Goal: Check status: Check status

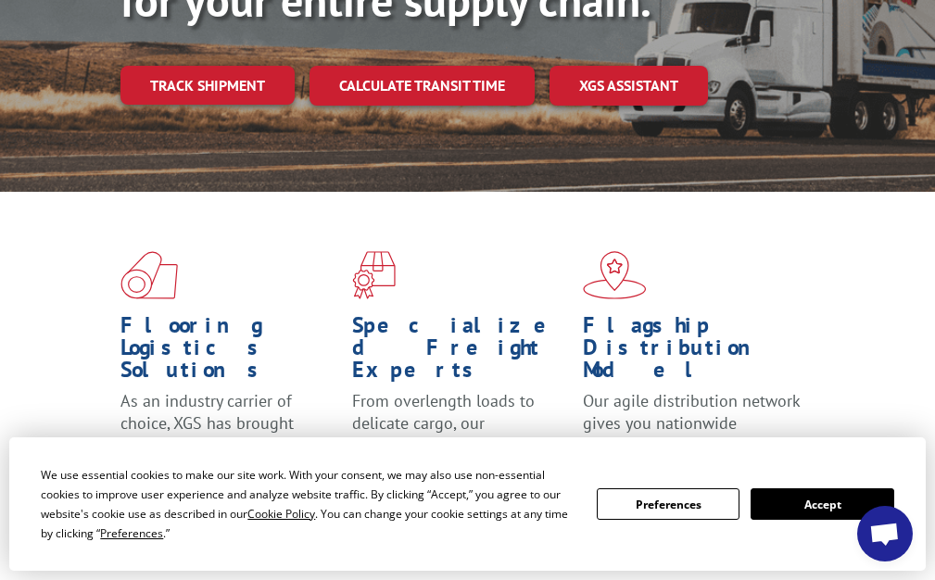
scroll to position [370, 0]
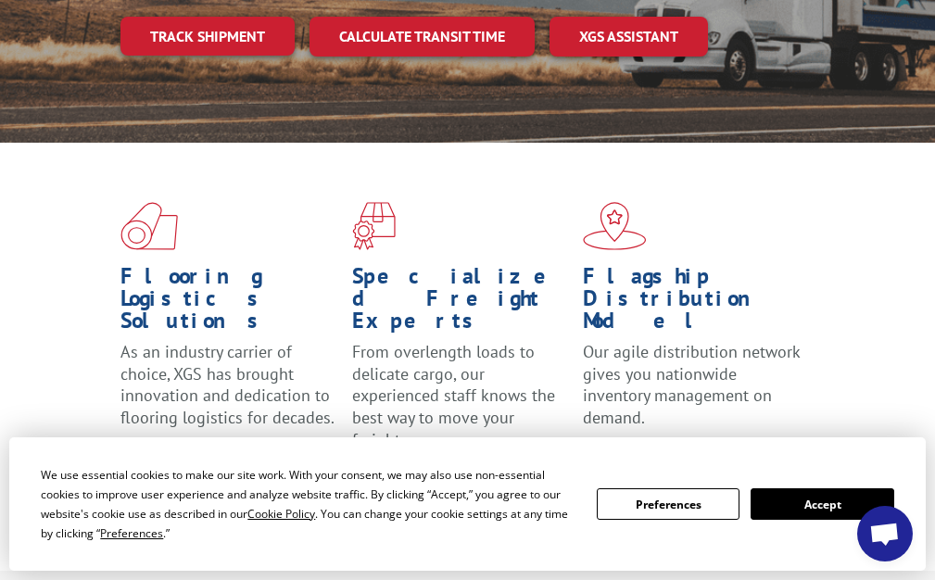
click at [825, 504] on button "Accept" at bounding box center [821, 503] width 143 height 31
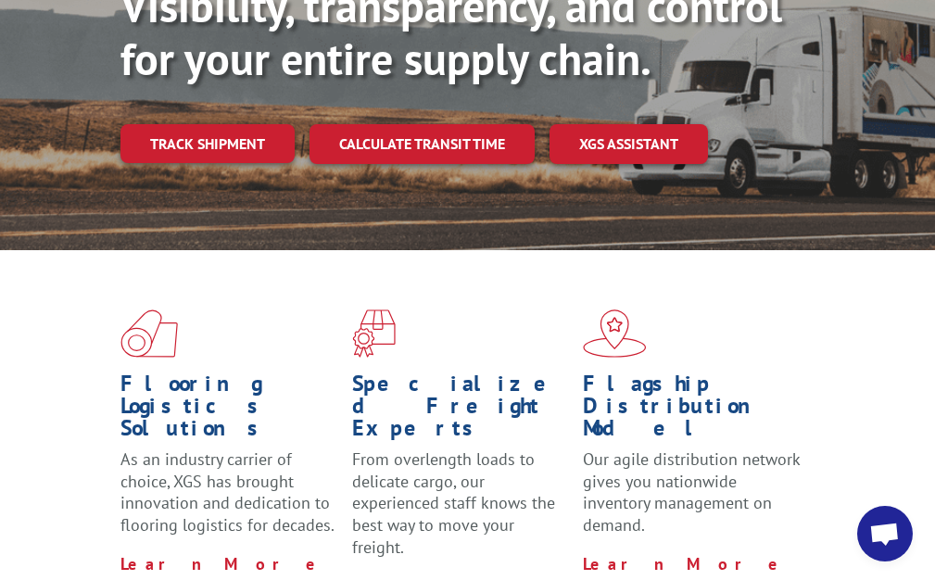
scroll to position [0, 0]
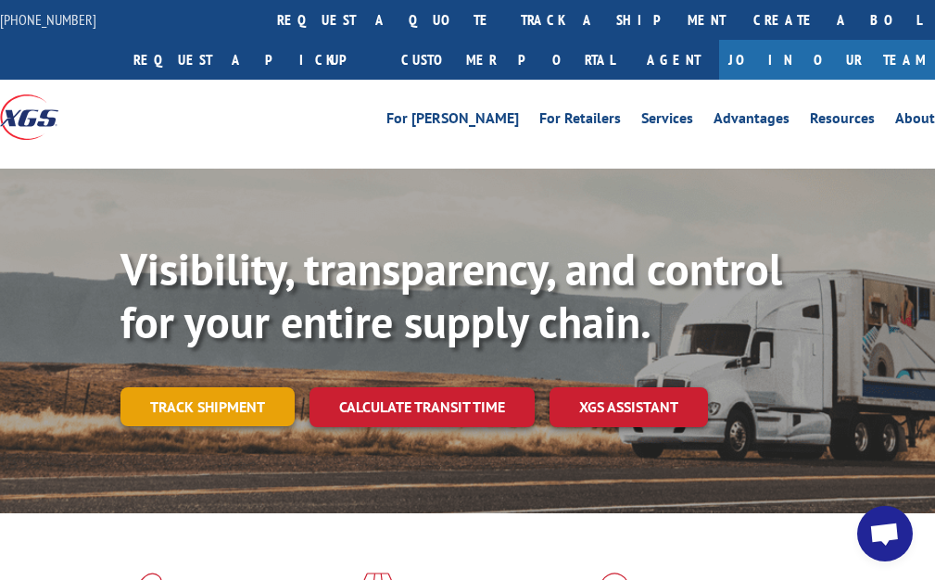
click at [212, 413] on link "Track shipment" at bounding box center [207, 406] width 174 height 39
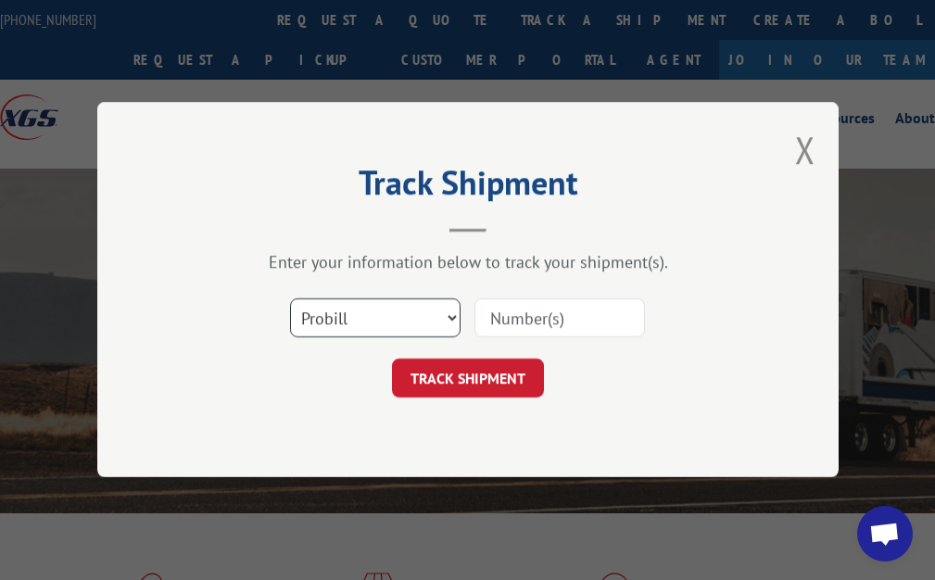
click at [442, 320] on select "Select category... Probill BOL PO" at bounding box center [375, 318] width 170 height 39
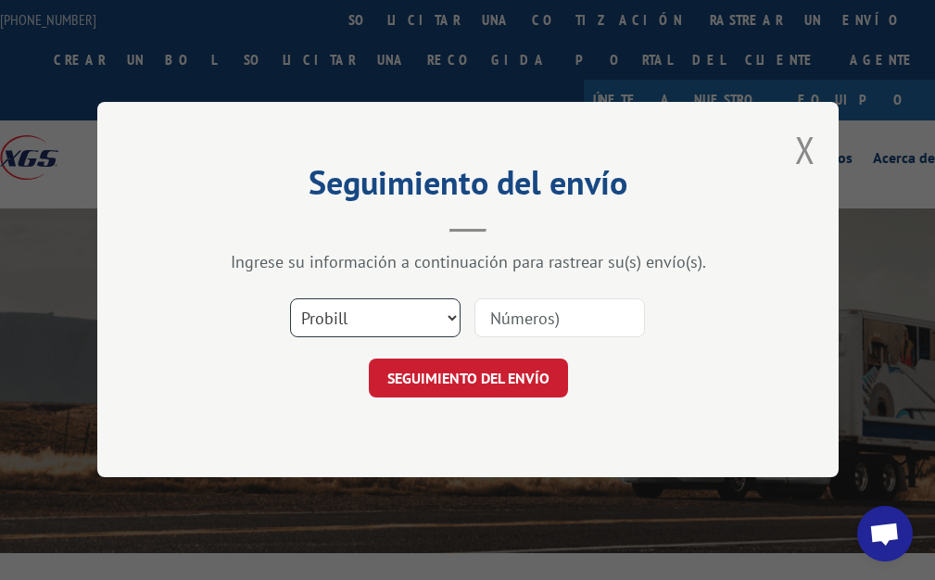
click at [399, 320] on select "Seleccione categoría... Probill BOL correos" at bounding box center [375, 318] width 170 height 39
click at [290, 299] on select "Seleccione categoría... Probill BOL correos" at bounding box center [375, 318] width 170 height 39
click at [509, 313] on input at bounding box center [559, 318] width 170 height 39
click at [390, 317] on select "Seleccione categoría... Probill BOL correos" at bounding box center [375, 318] width 170 height 39
select select
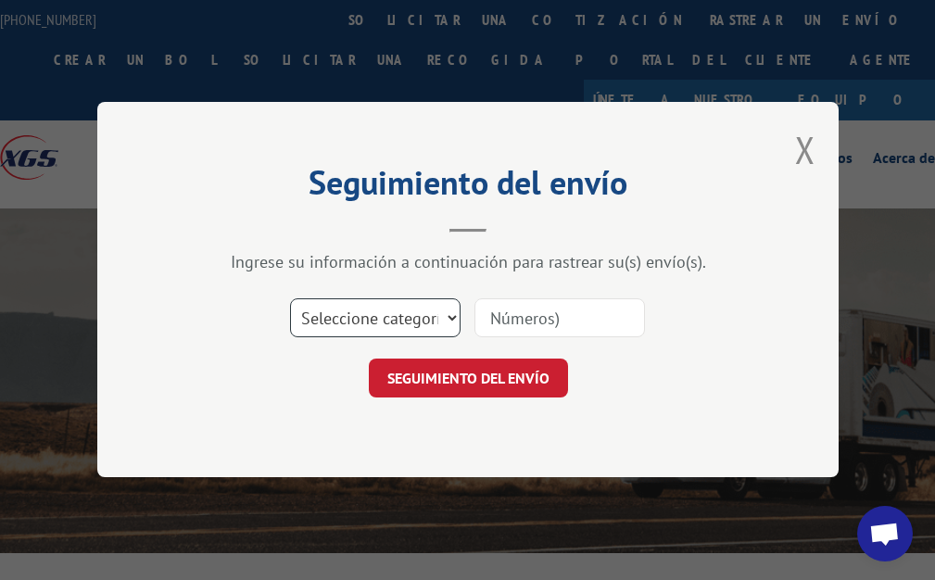
click at [290, 299] on select "Seleccione categoría... Probill BOL correos" at bounding box center [375, 318] width 170 height 39
click at [532, 318] on input at bounding box center [559, 318] width 170 height 39
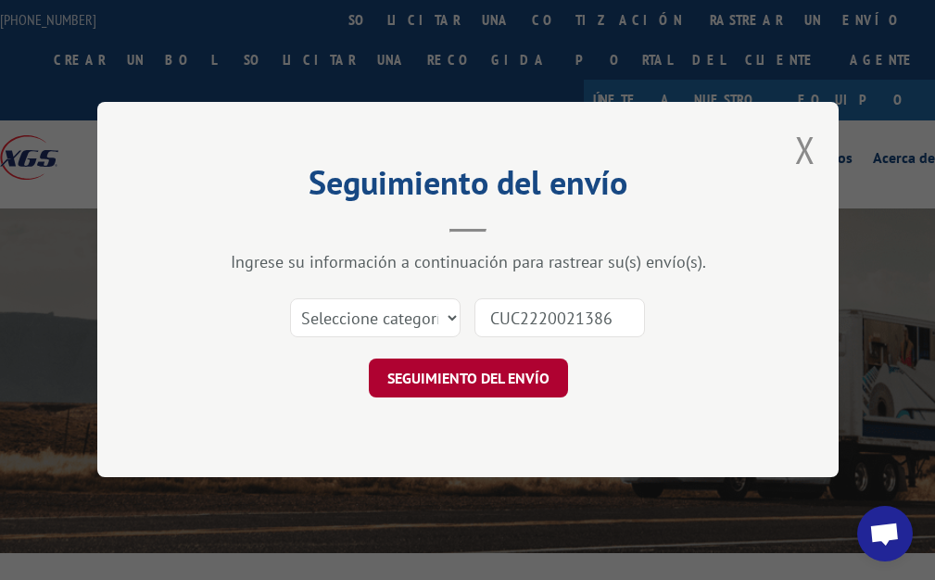
type input "CUC2220021386"
click at [511, 374] on font "SEGUIMIENTO DEL ENVÍO" at bounding box center [467, 379] width 162 height 19
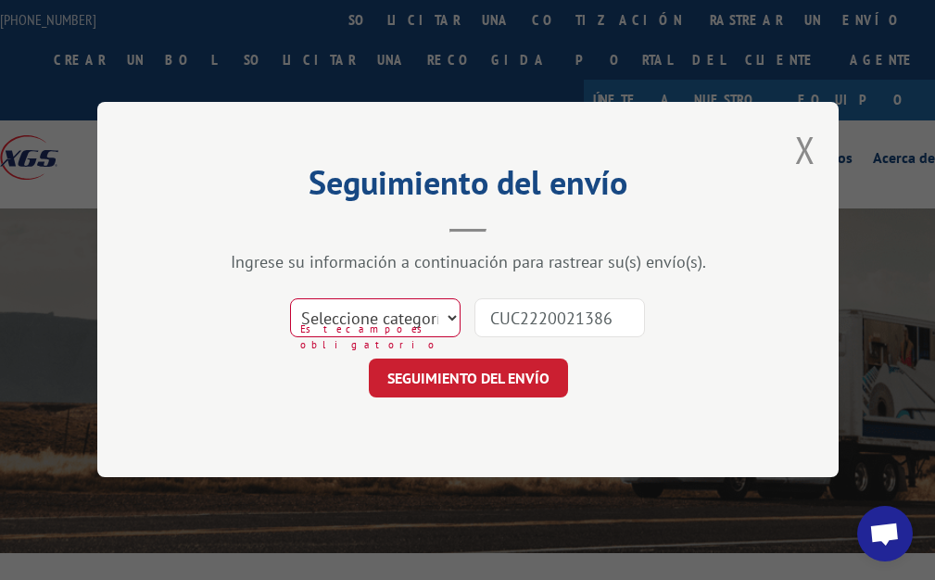
click at [443, 317] on select "Seleccione categoría... Probill BOL correos" at bounding box center [375, 318] width 170 height 39
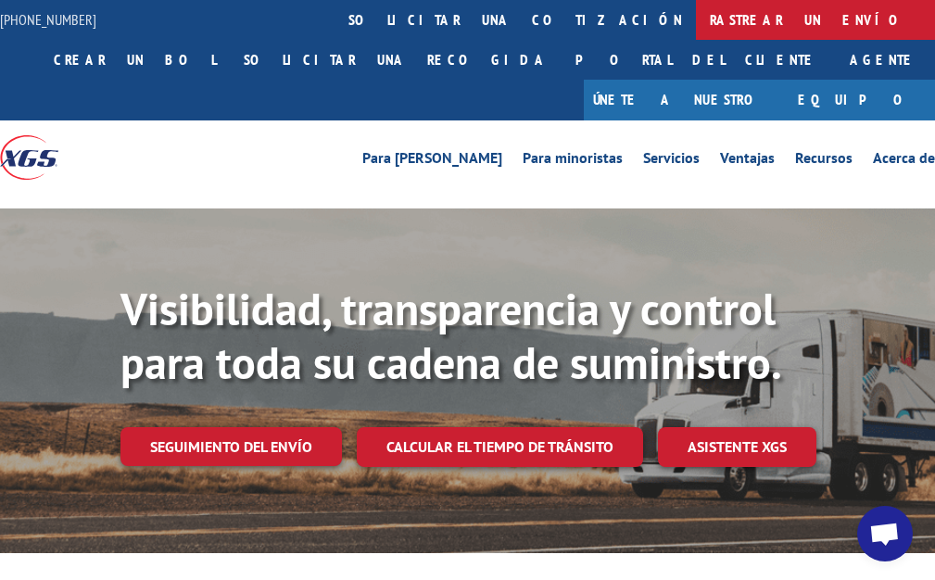
click at [710, 25] on font "rastrear un envío" at bounding box center [815, 19] width 211 height 19
click at [710, 16] on font "rastrear un envío" at bounding box center [815, 19] width 211 height 19
click at [710, 13] on font "rastrear un envío" at bounding box center [815, 19] width 211 height 19
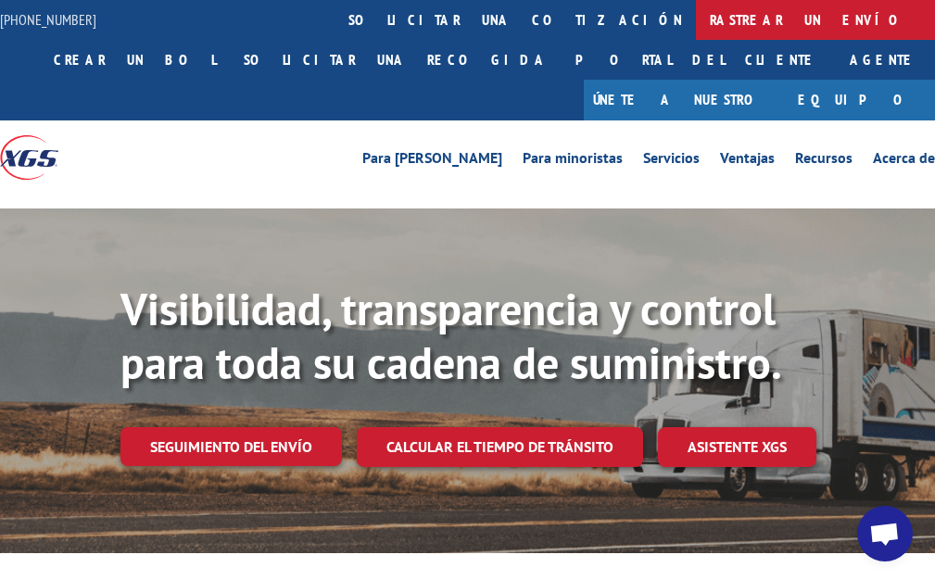
click at [710, 13] on font "rastrear un envío" at bounding box center [815, 19] width 211 height 19
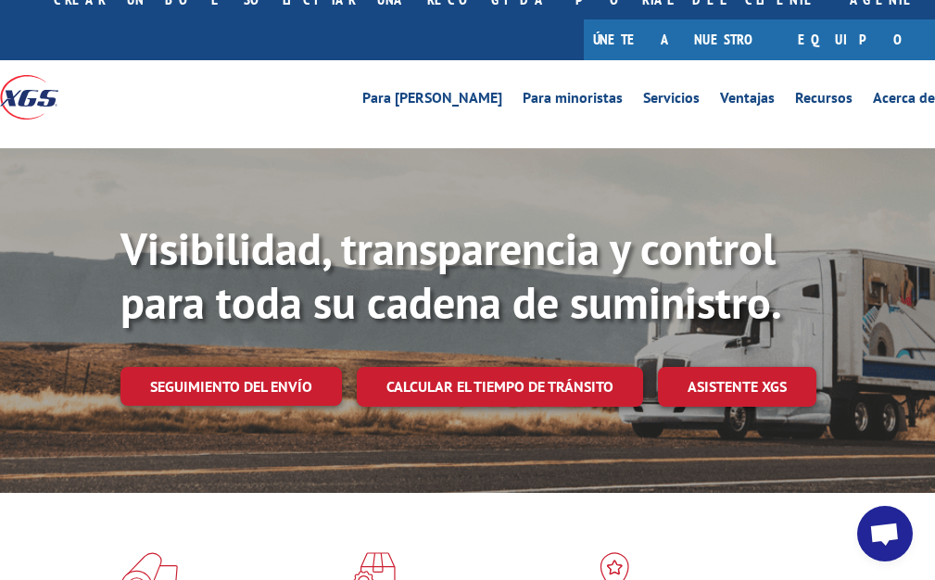
scroll to position [93, 0]
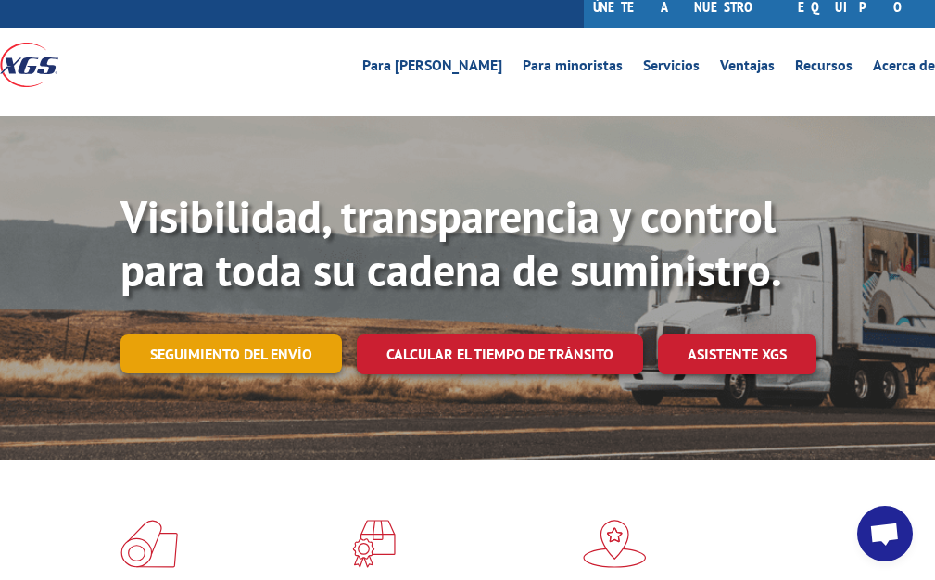
click at [296, 345] on font "Seguimiento del envío" at bounding box center [231, 354] width 162 height 19
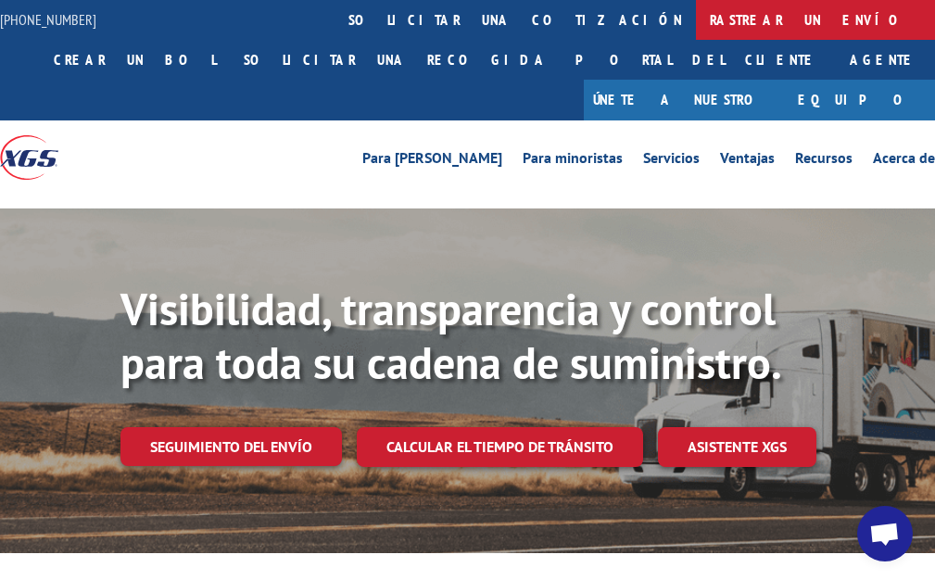
click at [710, 28] on font "rastrear un envío" at bounding box center [815, 19] width 211 height 19
click at [710, 25] on font "rastrear un envío" at bounding box center [815, 19] width 211 height 19
click at [696, 31] on link "rastrear un envío" at bounding box center [815, 20] width 239 height 40
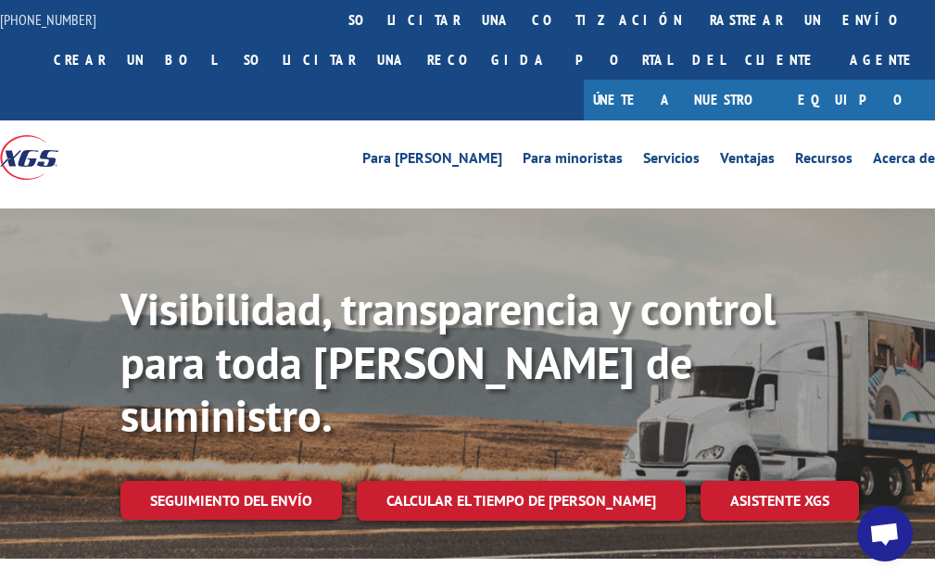
click at [296, 74] on div "844-947-7447 Solicitar una cotización rastrear un envío Crear un BOL Solicitar …" at bounding box center [467, 60] width 935 height 120
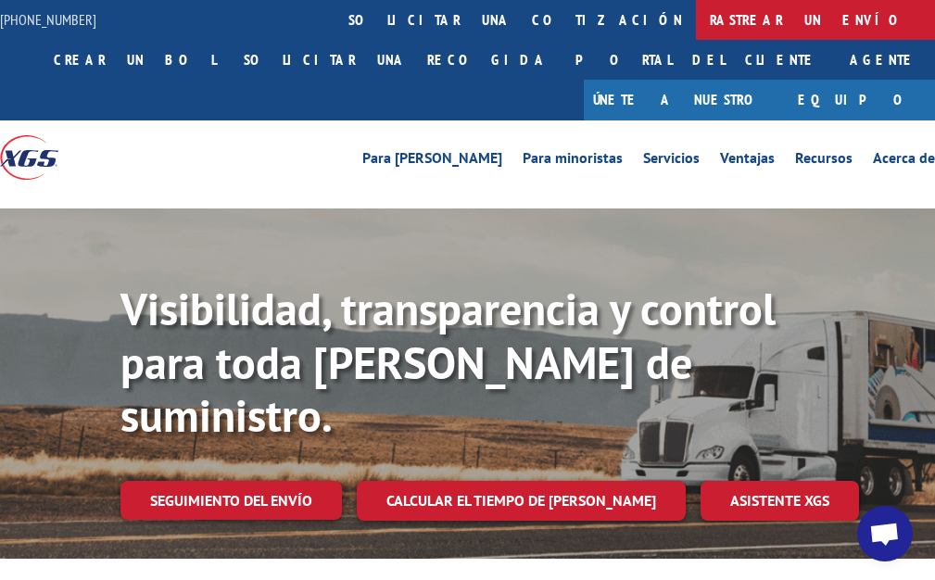
click at [710, 27] on font "rastrear un envío" at bounding box center [815, 19] width 211 height 19
click at [710, 26] on font "rastrear un envío" at bounding box center [815, 19] width 211 height 19
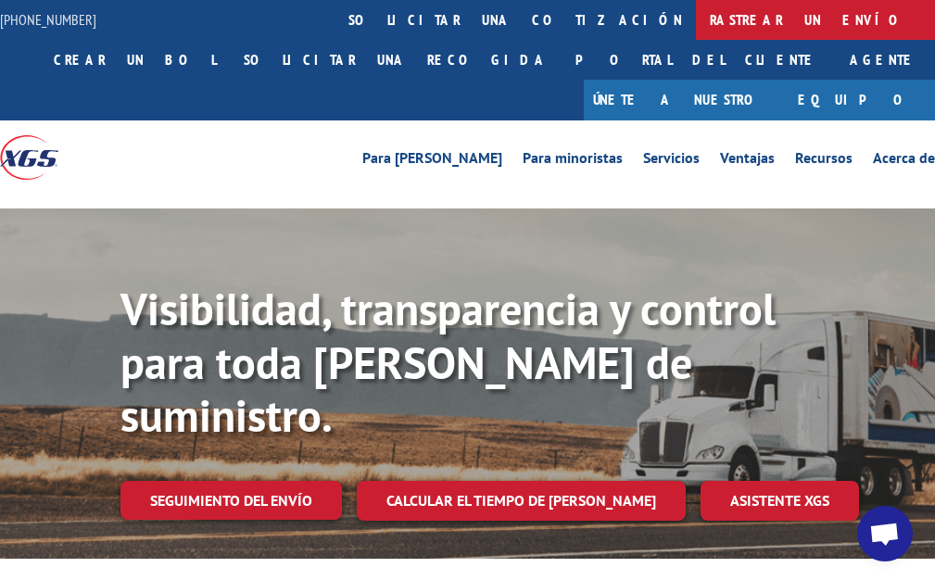
click at [710, 27] on font "rastrear un envío" at bounding box center [815, 19] width 211 height 19
